Goal: Task Accomplishment & Management: Complete application form

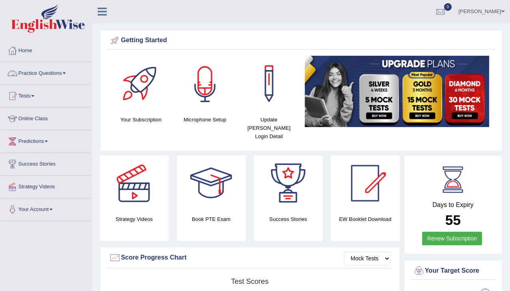
click at [26, 70] on link "Practice Questions" at bounding box center [45, 72] width 91 height 20
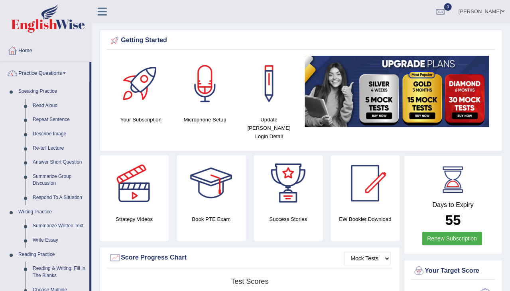
click at [58, 226] on link "Summarize Written Text" at bounding box center [59, 226] width 60 height 14
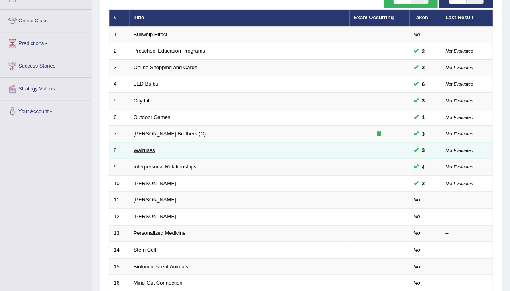
scroll to position [100, 0]
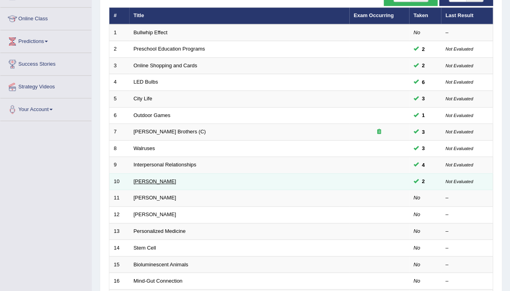
click at [146, 179] on link "[PERSON_NAME]" at bounding box center [155, 182] width 43 height 6
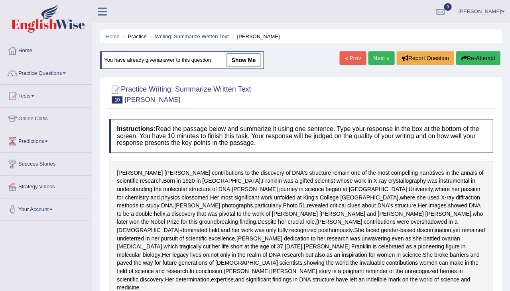
click at [244, 53] on link "show me" at bounding box center [243, 60] width 35 height 14
type textarea "Rosalind Franklin's discovered DNA structure, born in 1920 in London, moreover …"
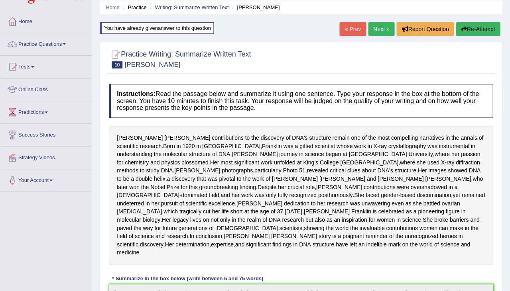
scroll to position [29, 0]
click at [481, 34] on button "Re-Attempt" at bounding box center [478, 29] width 44 height 14
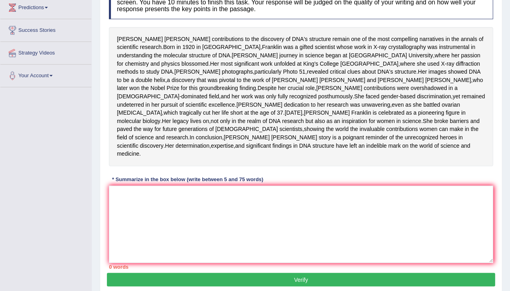
scroll to position [135, 0]
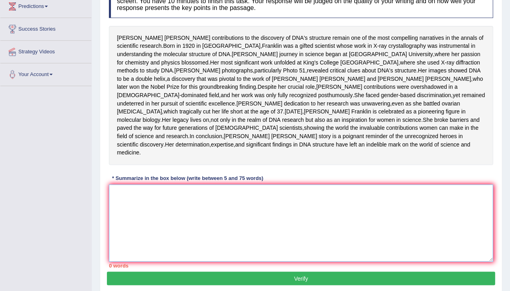
click at [236, 237] on textarea at bounding box center [301, 223] width 384 height 77
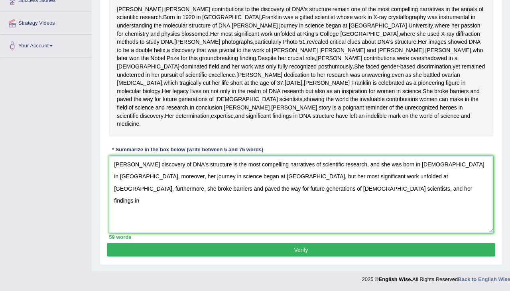
scroll to position [167, 0]
drag, startPoint x: 244, startPoint y: 43, endPoint x: 276, endPoint y: 45, distance: 31.9
click at [276, 45] on div "Rosalind Franklin's contributions to the discovery of DNA's structure remain on…" at bounding box center [301, 66] width 384 height 139
click at [360, 215] on textarea "Rosalind Franklin's discovery of DNA's structure is the most compelling narrati…" at bounding box center [301, 194] width 384 height 77
type textarea "Rosalind Franklin's discovery of DNA's structure is the most compelling narrati…"
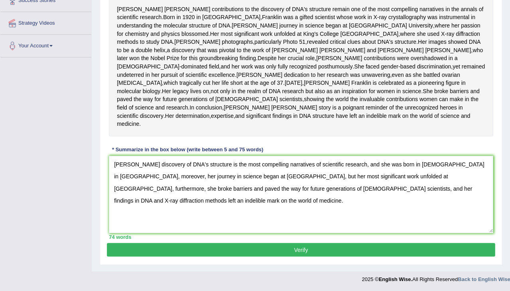
click at [354, 257] on button "Verify" at bounding box center [301, 250] width 388 height 14
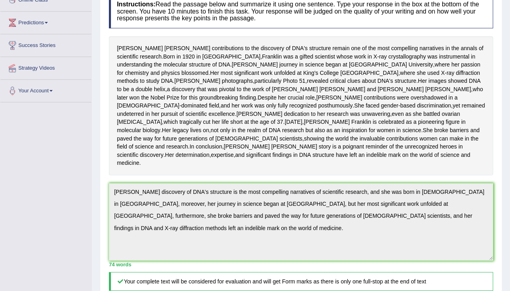
scroll to position [119, 0]
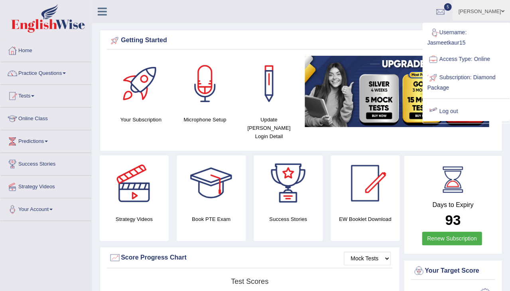
click at [446, 106] on link "Log out" at bounding box center [466, 111] width 86 height 18
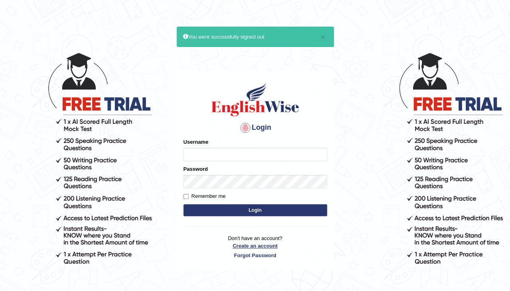
click at [252, 242] on link "Create an account" at bounding box center [255, 246] width 144 height 8
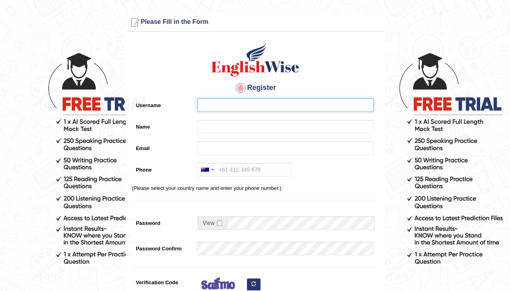
click at [209, 109] on input "Username" at bounding box center [285, 105] width 176 height 14
type input "0478957550"
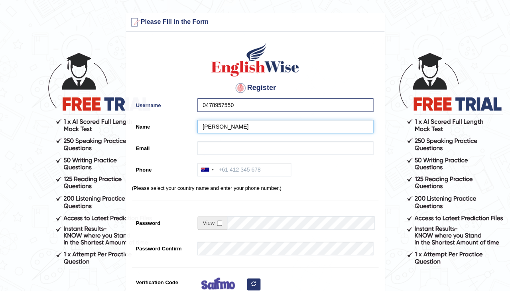
type input "[PERSON_NAME]"
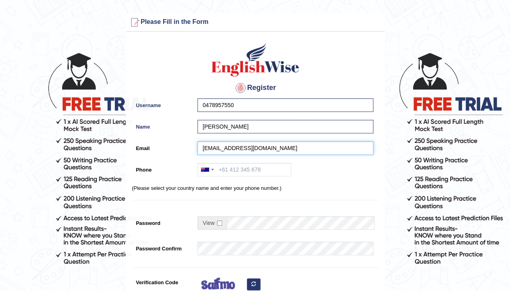
type input "kajalgoswami0211@gmail.com"
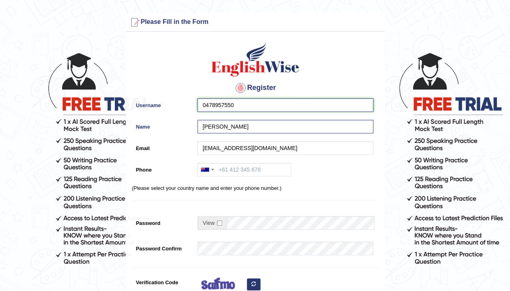
click at [247, 105] on input "0478957550" at bounding box center [285, 105] width 176 height 14
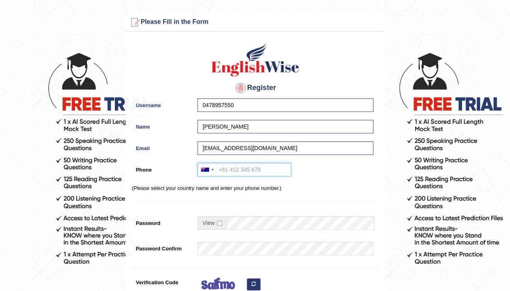
click at [225, 165] on input "Phone" at bounding box center [244, 170] width 94 height 14
paste input "0478957550"
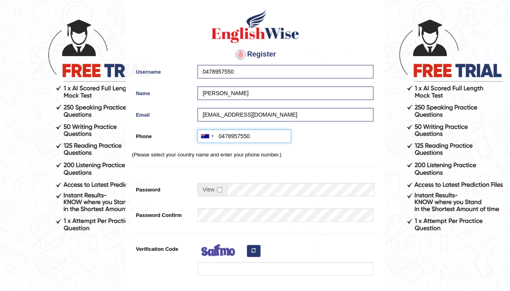
scroll to position [36, 0]
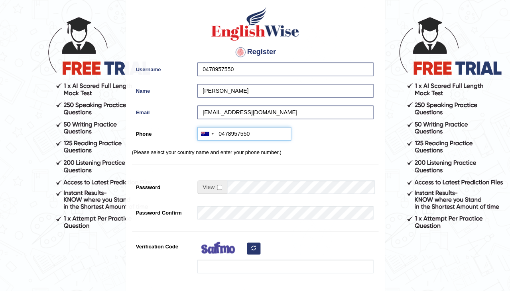
type input "0478957550"
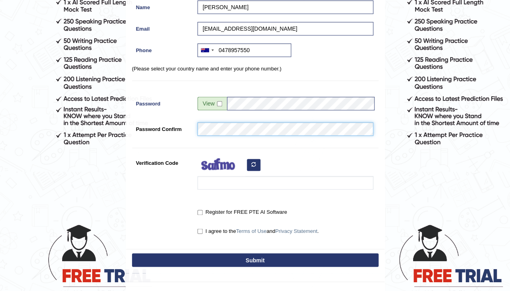
scroll to position [131, 0]
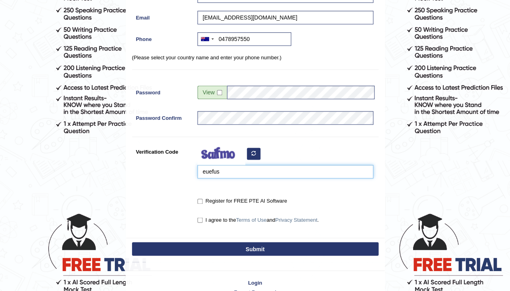
type input "euefus"
click at [199, 200] on input "Register for FREE PTE AI Software" at bounding box center [199, 201] width 5 height 5
checkbox input "true"
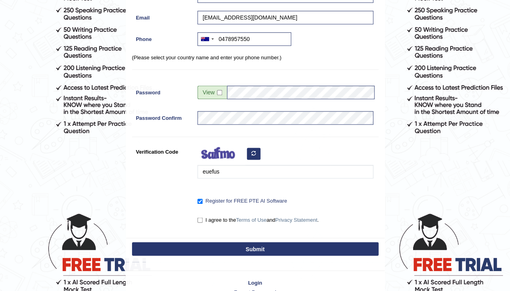
click at [199, 220] on input "I agree to the Terms of Use and Privacy Statement ." at bounding box center [199, 220] width 5 height 5
checkbox input "true"
click at [242, 244] on button "Submit" at bounding box center [255, 249] width 246 height 14
type input "+61478957550"
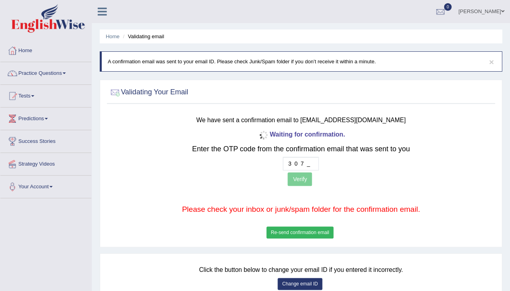
type input "3 0 7 5"
click at [294, 175] on button "Verify" at bounding box center [299, 180] width 24 height 14
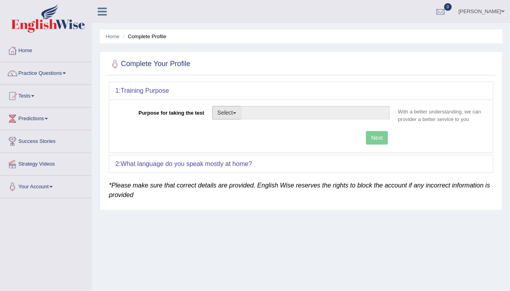
click at [230, 108] on button "Select" at bounding box center [226, 113] width 29 height 14
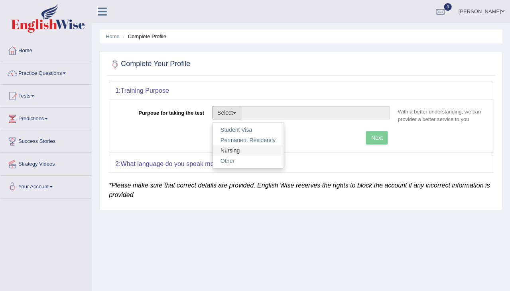
click at [231, 146] on link "Nursing" at bounding box center [247, 151] width 71 height 10
type input "Nursing"
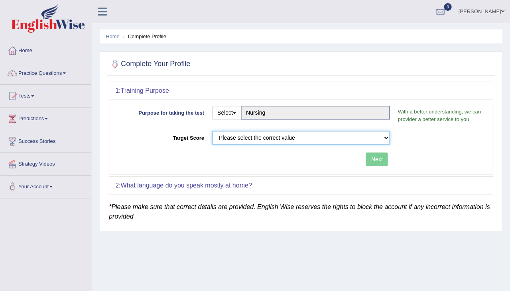
select select "65"
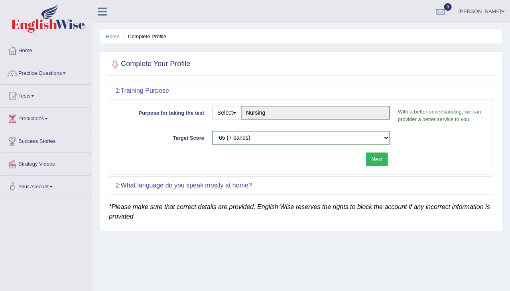
click at [372, 155] on button "Next" at bounding box center [377, 160] width 22 height 14
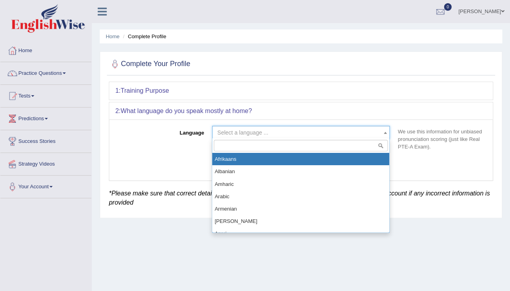
click at [221, 130] on span "Select a language ..." at bounding box center [242, 133] width 51 height 6
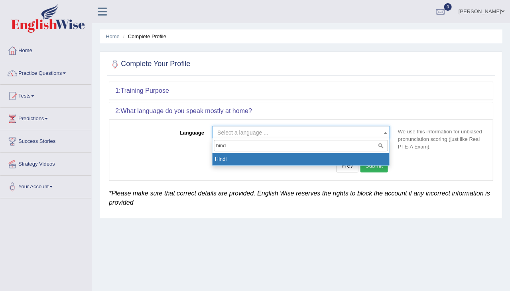
type input "hindi"
select select "Hindi"
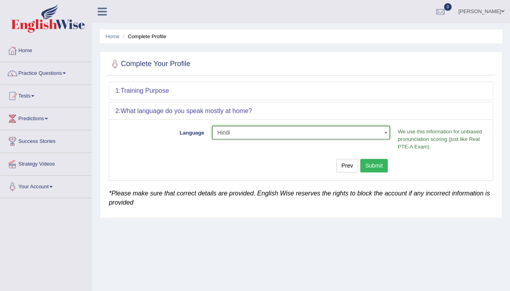
click at [374, 162] on button "Submit" at bounding box center [374, 166] width 28 height 14
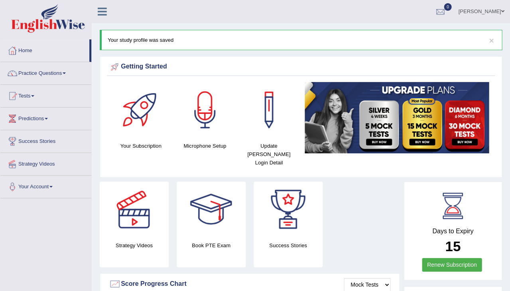
click at [481, 8] on link "[PERSON_NAME]" at bounding box center [481, 10] width 58 height 21
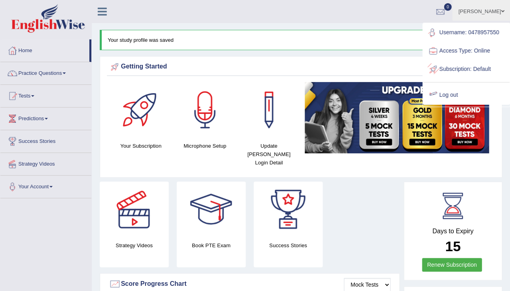
click at [454, 90] on link "Log out" at bounding box center [466, 95] width 86 height 18
